Goal: Information Seeking & Learning: Get advice/opinions

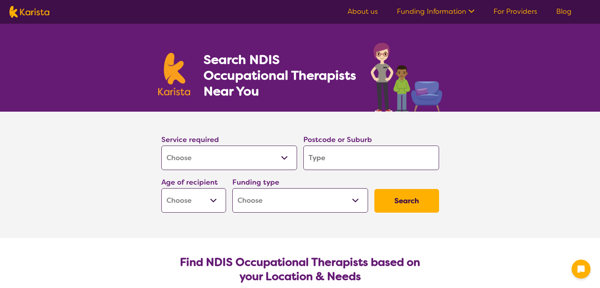
select select "[MEDICAL_DATA]"
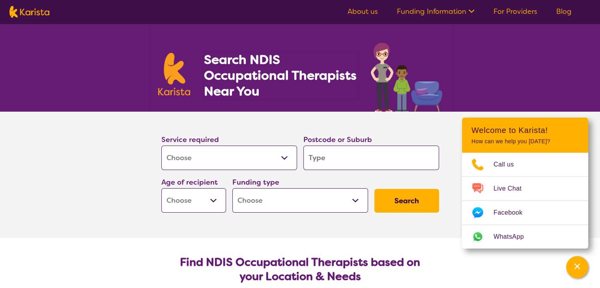
click at [332, 157] on input "search" at bounding box center [371, 158] width 136 height 24
type input "i"
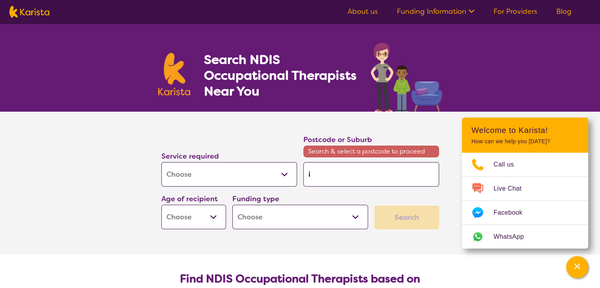
type input "ip"
type input "ips"
type input "ipsw"
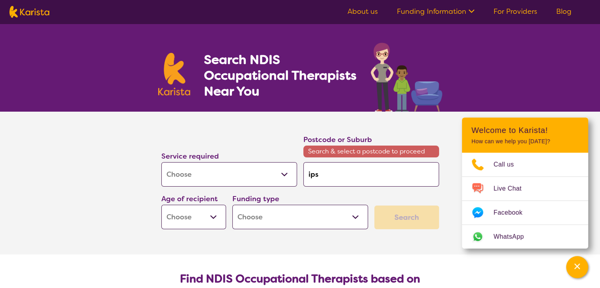
type input "ipsw"
type input "ipswu"
type input "ipsw"
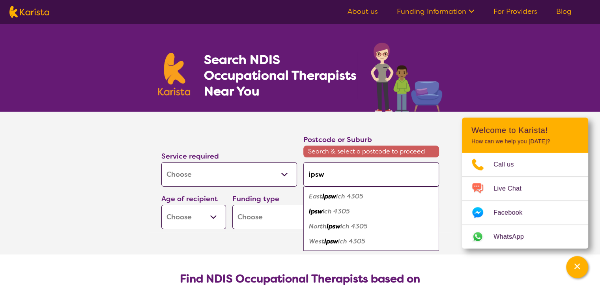
type input "ipswi"
type input "ipswic"
type input "[GEOGRAPHIC_DATA]"
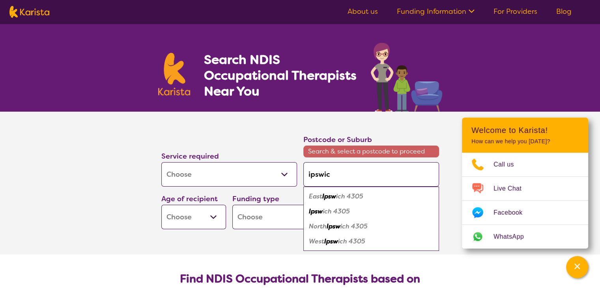
type input "[GEOGRAPHIC_DATA]"
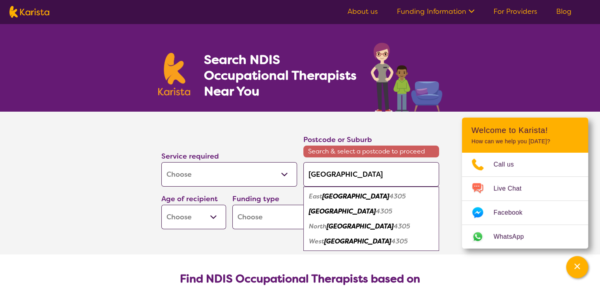
click at [376, 211] on em "4305" at bounding box center [384, 211] width 17 height 8
type input "4305"
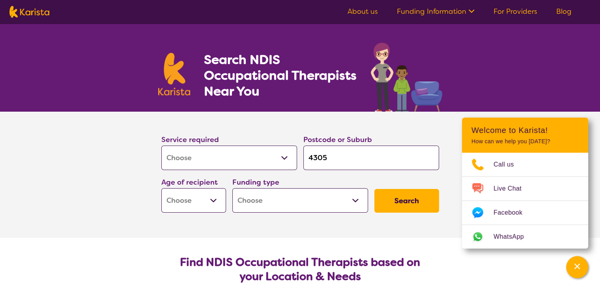
click at [220, 200] on select "Early Childhood - 0 to 9 Child - 10 to 11 Adolescent - 12 to 17 Adult - 18 to 6…" at bounding box center [193, 200] width 65 height 24
select select "EC"
click at [161, 188] on select "Early Childhood - 0 to 9 Child - 10 to 11 Adolescent - 12 to 17 Adult - 18 to 6…" at bounding box center [193, 200] width 65 height 24
select select "EC"
click at [257, 192] on select "Home Care Package (HCP) National Disability Insurance Scheme (NDIS) I don't know" at bounding box center [300, 200] width 136 height 24
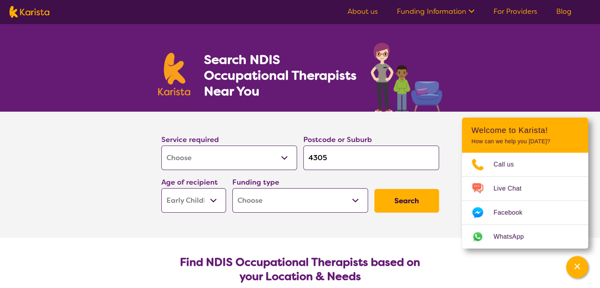
select select "NDIS"
click at [232, 188] on select "Home Care Package (HCP) National Disability Insurance Scheme (NDIS) I don't know" at bounding box center [300, 200] width 136 height 24
select select "NDIS"
click at [404, 196] on button "Search" at bounding box center [406, 201] width 65 height 24
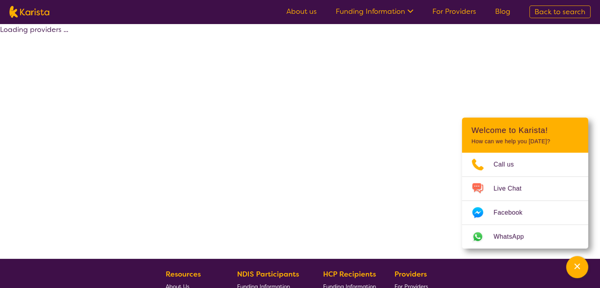
select select "by_score"
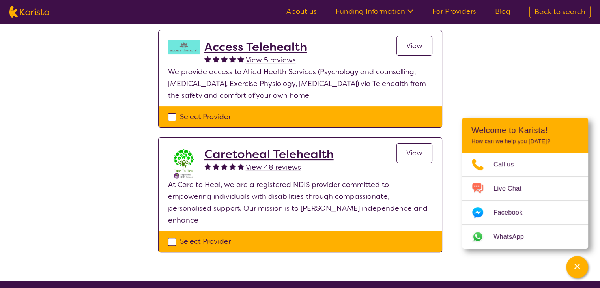
scroll to position [201, 0]
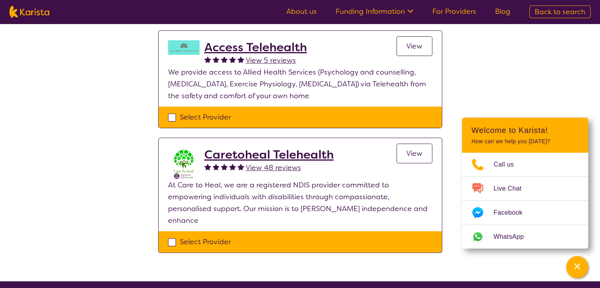
click at [408, 155] on span "View" at bounding box center [414, 153] width 16 height 9
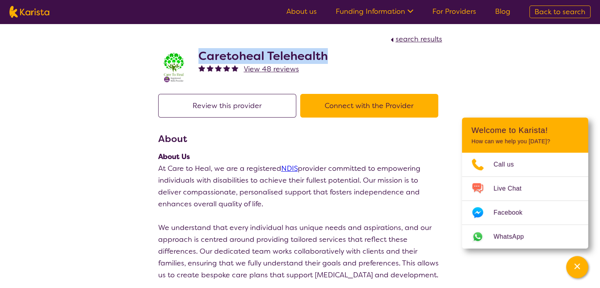
drag, startPoint x: 326, startPoint y: 60, endPoint x: 195, endPoint y: 56, distance: 131.0
click at [195, 56] on div "Caretoheal Telehealth View 48 reviews" at bounding box center [300, 64] width 284 height 39
click at [256, 49] on h2 "Caretoheal Telehealth" at bounding box center [262, 56] width 129 height 14
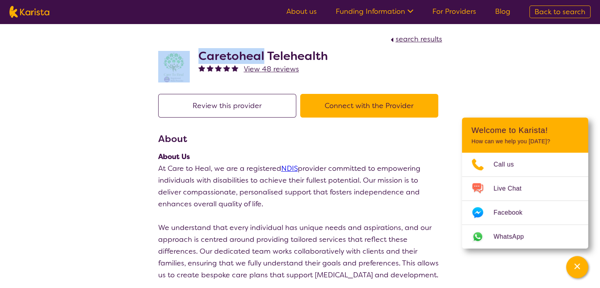
drag, startPoint x: 263, startPoint y: 55, endPoint x: 192, endPoint y: 52, distance: 71.4
click at [192, 52] on div "Caretoheal Telehealth View 48 reviews" at bounding box center [300, 64] width 284 height 39
copy div "Caretoheal"
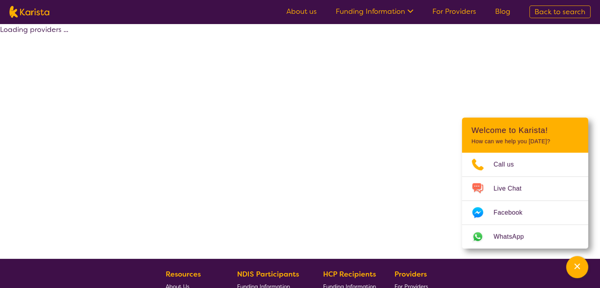
select select "by_score"
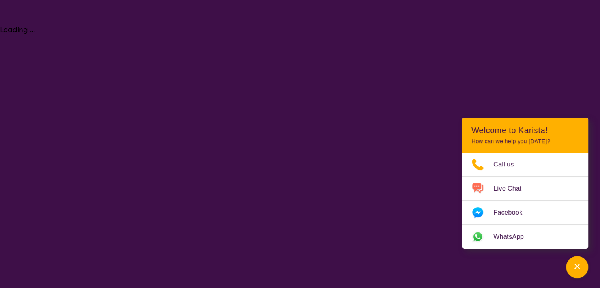
select select "[MEDICAL_DATA]"
select select "EC"
select select "NDIS"
select select "[MEDICAL_DATA]"
select select "EC"
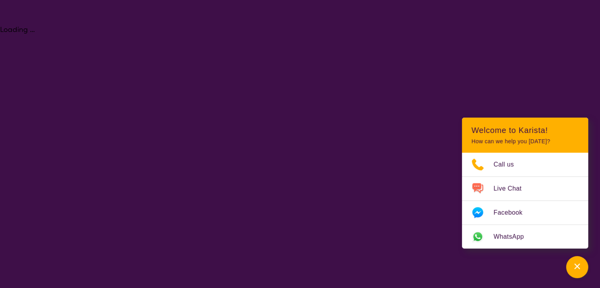
select select "NDIS"
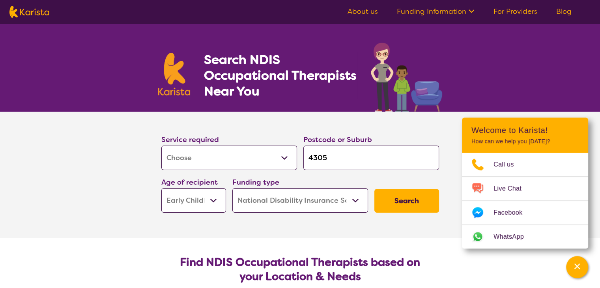
click at [259, 155] on select "Allied Health Assistant Assessment ([MEDICAL_DATA] or [MEDICAL_DATA]) Behaviour…" at bounding box center [229, 158] width 136 height 24
select select "Physiotherapy"
click at [161, 146] on select "Allied Health Assistant Assessment ([MEDICAL_DATA] or [MEDICAL_DATA]) Behaviour…" at bounding box center [229, 158] width 136 height 24
select select "Physiotherapy"
click at [402, 204] on button "Search" at bounding box center [406, 201] width 65 height 24
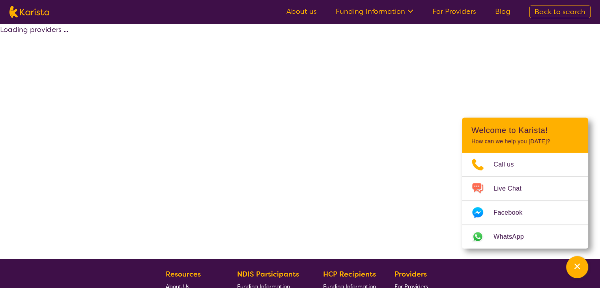
select select "by_score"
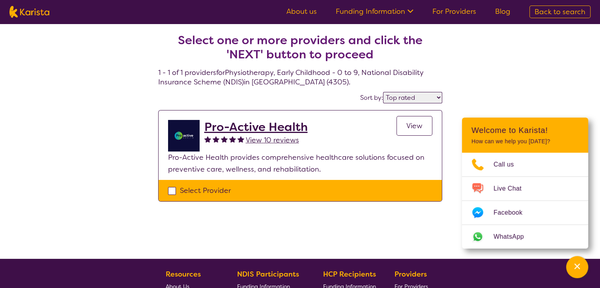
click at [273, 122] on h2 "Pro-Active Health" at bounding box center [255, 127] width 103 height 14
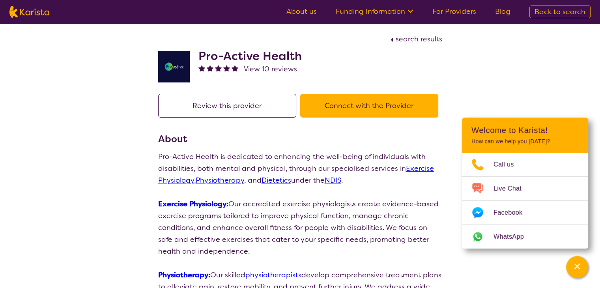
select select "by_score"
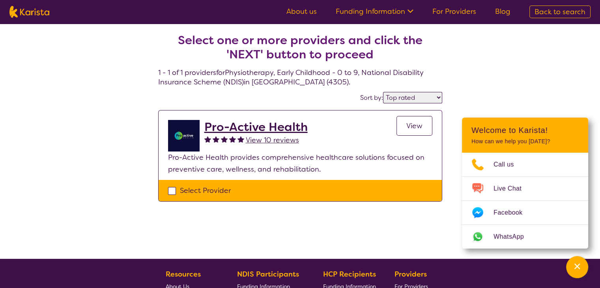
select select "[MEDICAL_DATA]"
select select "EC"
select select "NDIS"
select select "[MEDICAL_DATA]"
select select "EC"
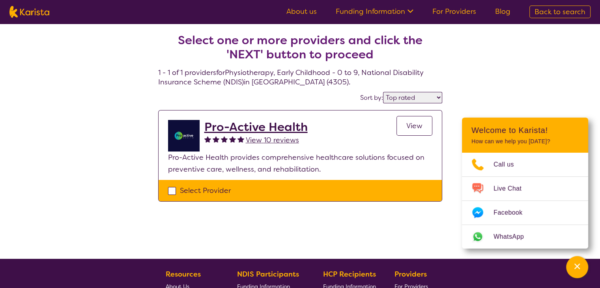
select select "NDIS"
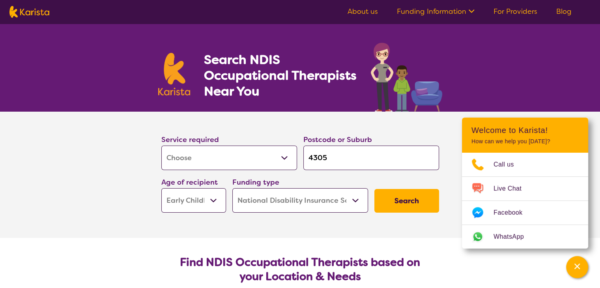
drag, startPoint x: 345, startPoint y: 163, endPoint x: 172, endPoint y: 147, distance: 173.8
click at [172, 147] on div "Service required Allied Health Assistant Assessment ([MEDICAL_DATA] or [MEDICAL…" at bounding box center [300, 173] width 284 height 85
type input "4"
type input "43"
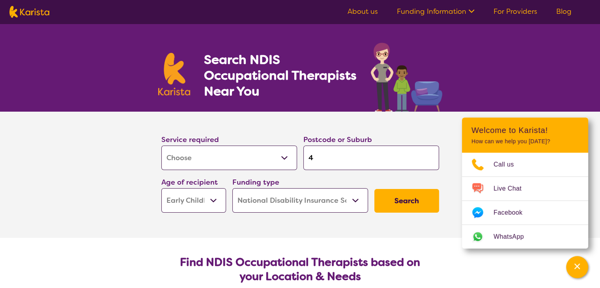
type input "43"
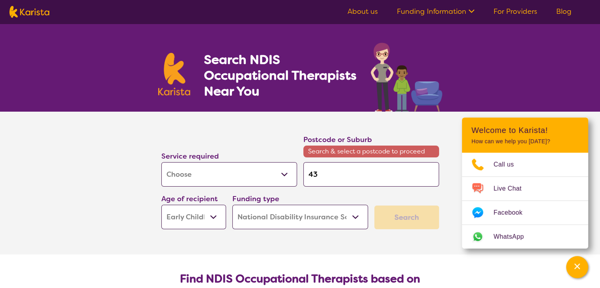
type input "43-"
type input "43--"
type input "43-"
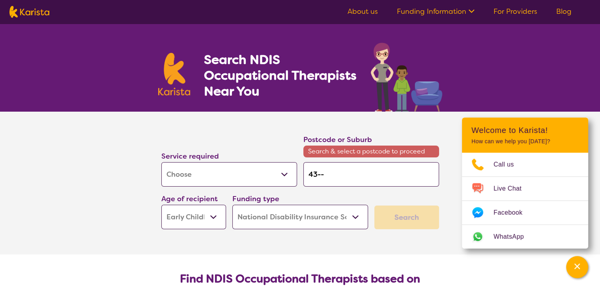
type input "43-"
type input "43"
type input "430"
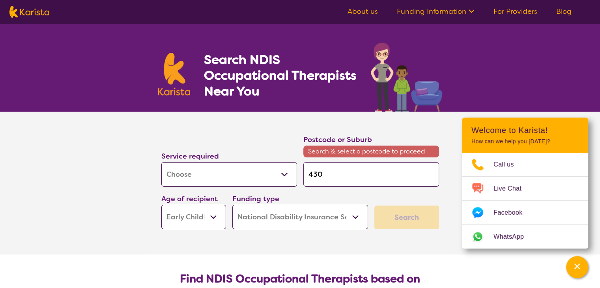
type input "4300"
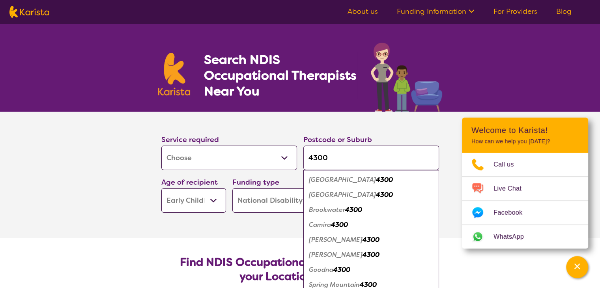
type input "4300"
click at [376, 179] on em "4300" at bounding box center [384, 179] width 17 height 8
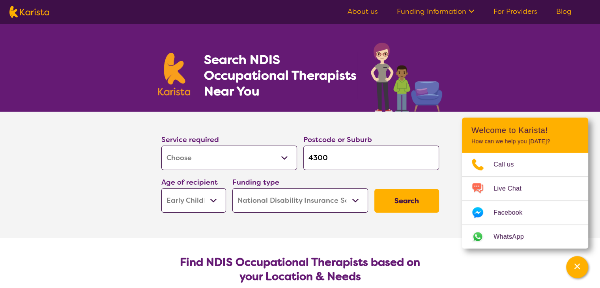
click at [420, 198] on button "Search" at bounding box center [406, 201] width 65 height 24
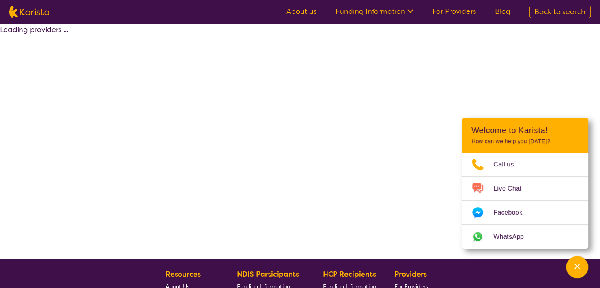
select select "by_score"
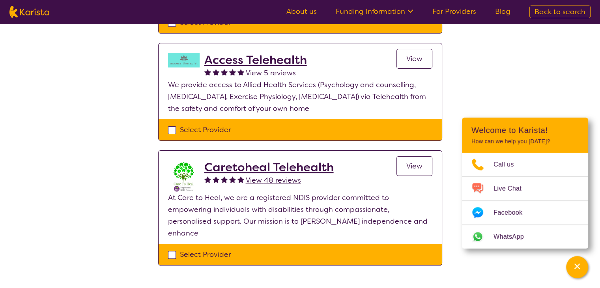
scroll to position [189, 0]
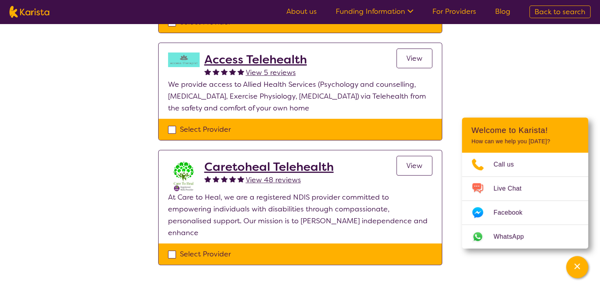
click at [260, 166] on h2 "Caretoheal Telehealth" at bounding box center [268, 167] width 129 height 14
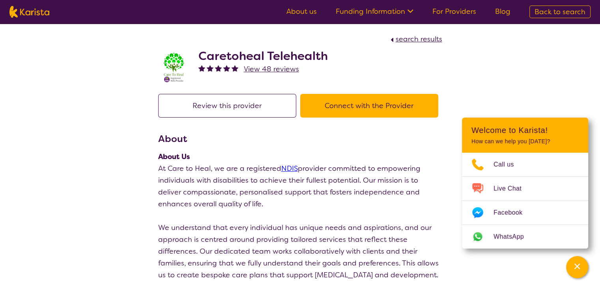
scroll to position [162, 0]
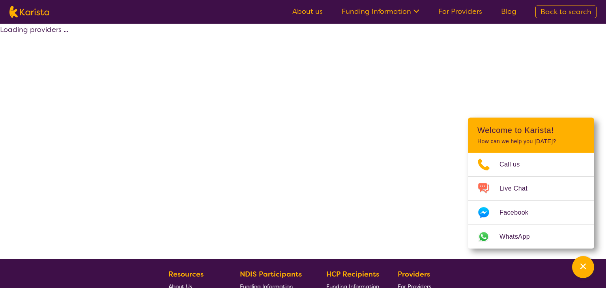
select select "[MEDICAL_DATA]"
select select "EC"
select select "NDIS"
select select "[MEDICAL_DATA]"
select select "EC"
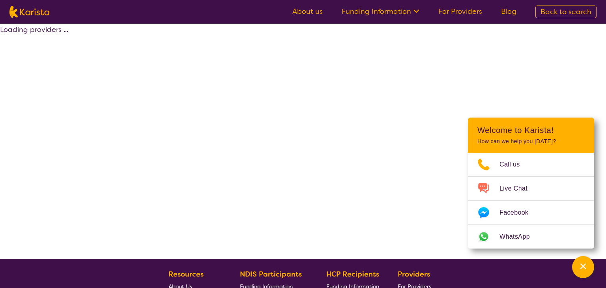
select select "NDIS"
